Goal: Navigation & Orientation: Find specific page/section

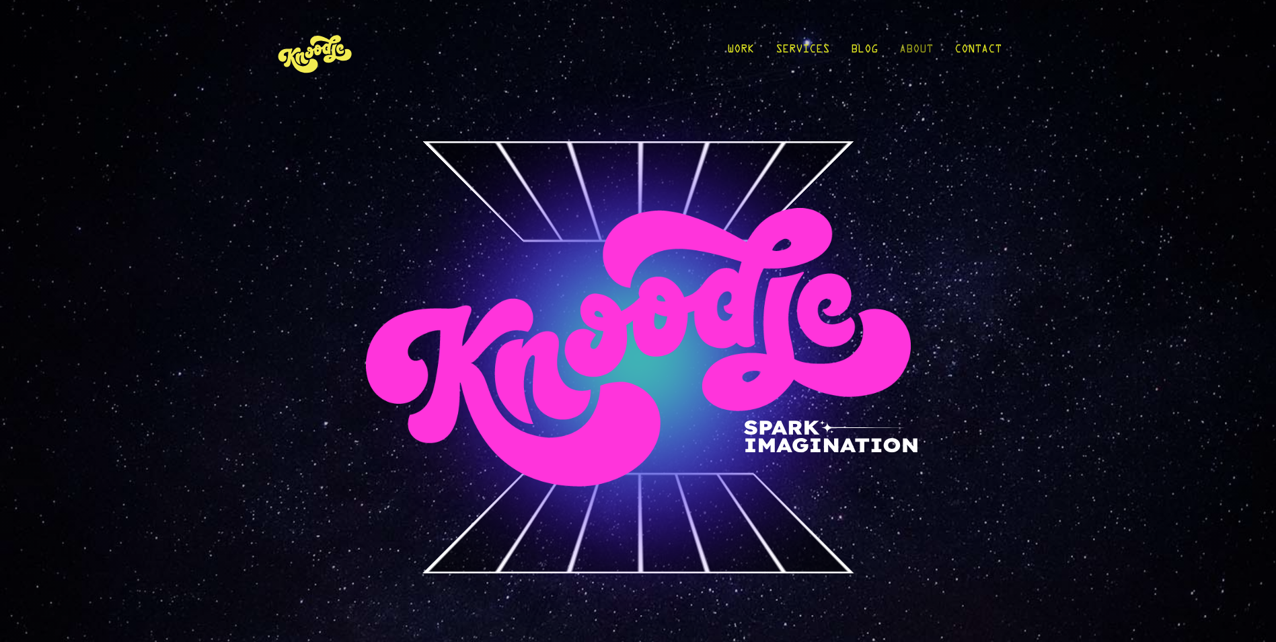
click at [918, 43] on link "About" at bounding box center [916, 53] width 34 height 63
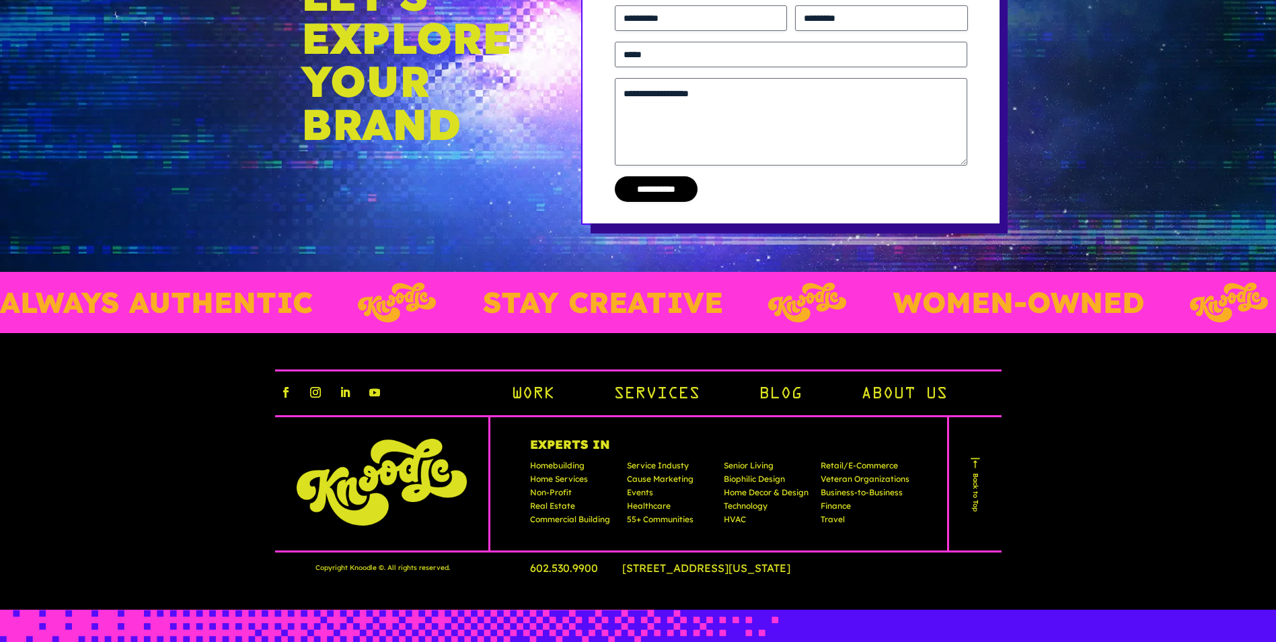
scroll to position [3420, 0]
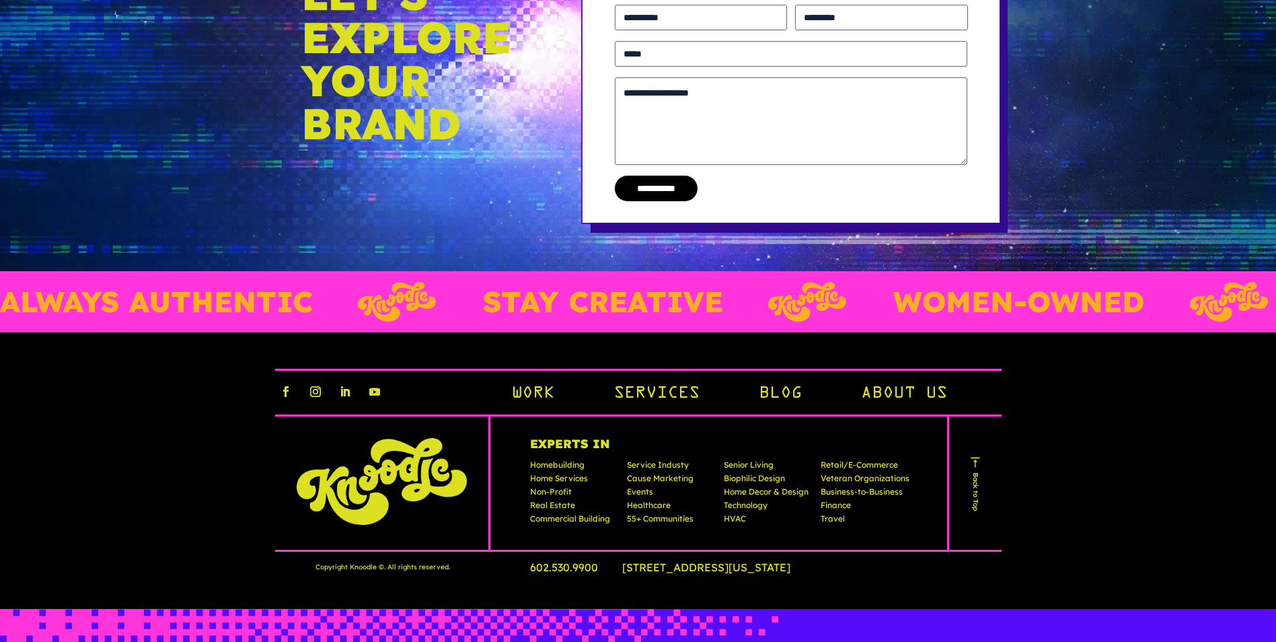
click at [978, 498] on link "Back to Top" at bounding box center [975, 482] width 16 height 55
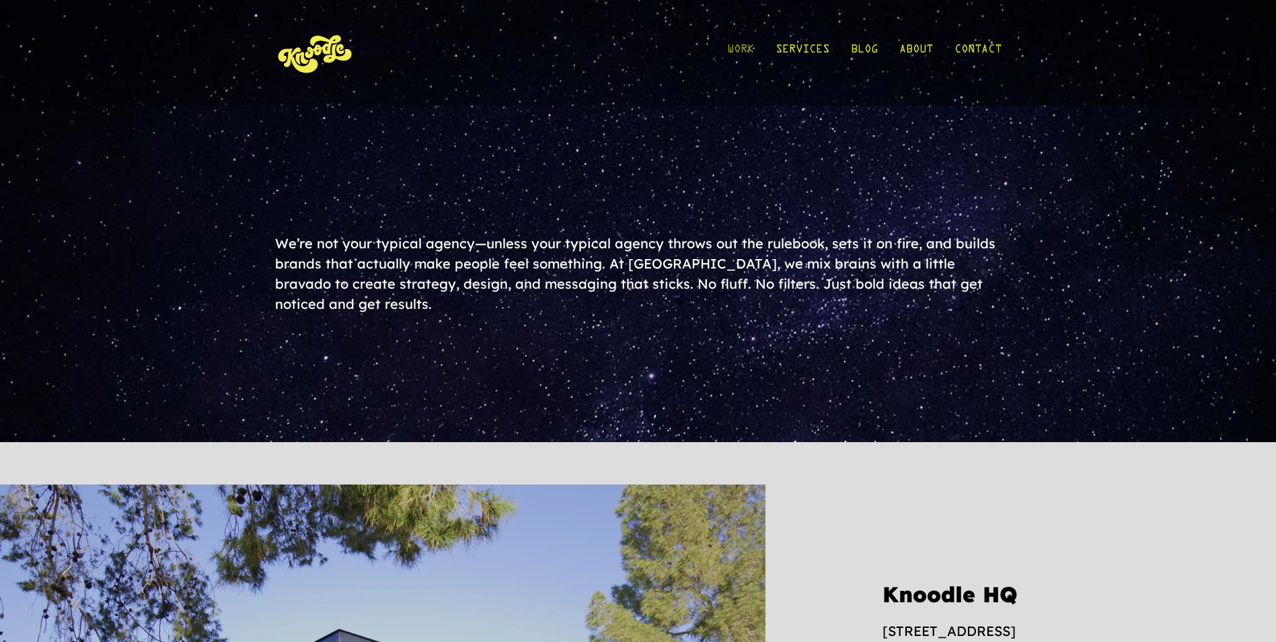
click at [731, 50] on link "Work" at bounding box center [740, 53] width 27 height 63
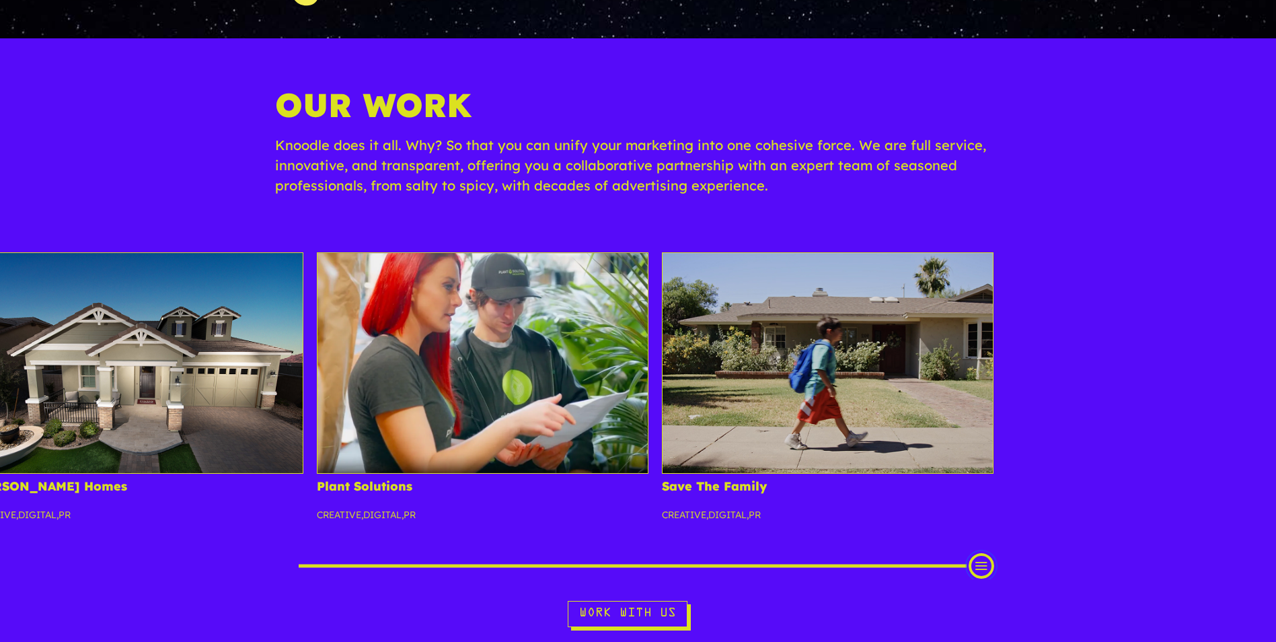
drag, startPoint x: 299, startPoint y: 570, endPoint x: 1039, endPoint y: 521, distance: 742.2
click at [1039, 521] on div "Fulton Homes Creative , Digital , PR Plant Solutions Creative , Digital , PR Sa…" at bounding box center [638, 415] width 1276 height 327
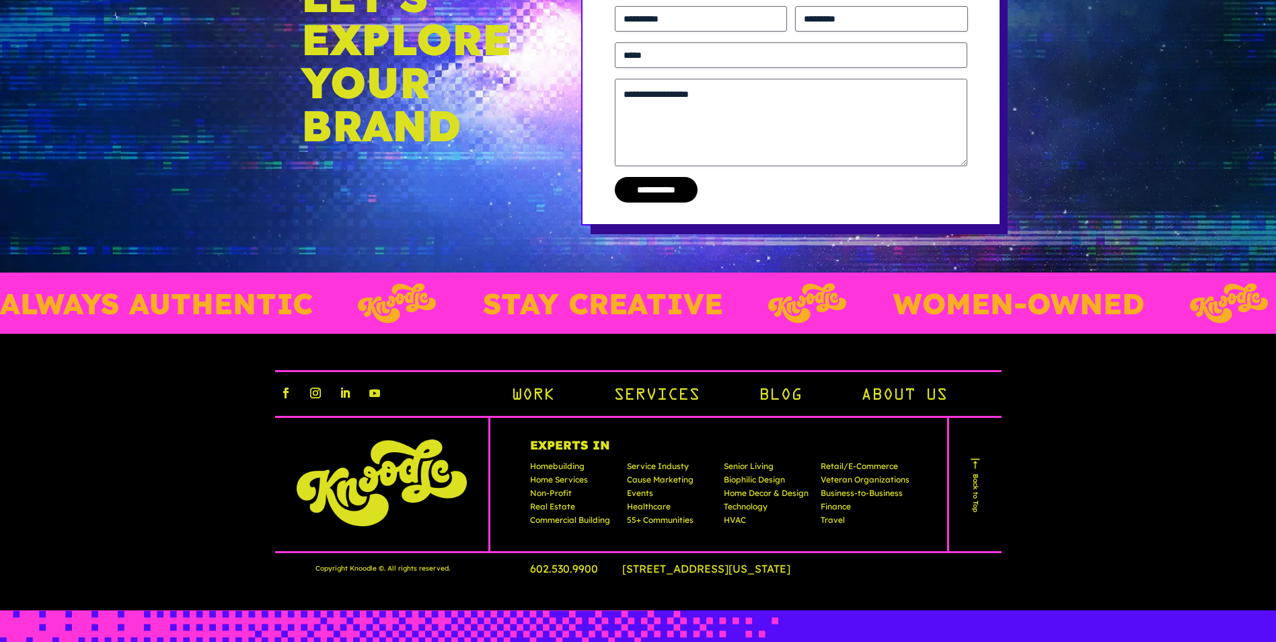
scroll to position [5644, 0]
